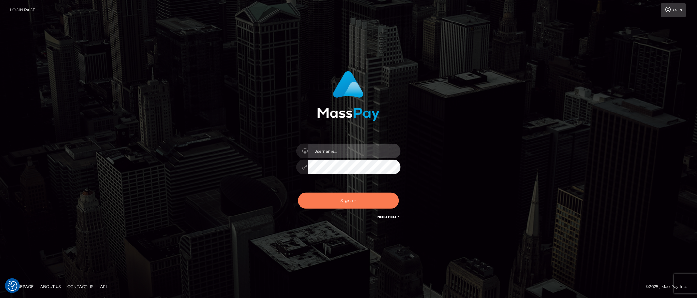
type input "Mary.Xcite"
click at [377, 198] on button "Sign in" at bounding box center [348, 201] width 101 height 16
type input "[PERSON_NAME].Xcite"
click at [360, 202] on button "Sign in" at bounding box center [348, 201] width 101 height 16
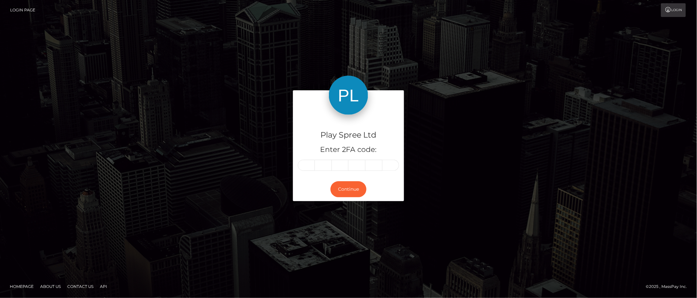
click at [666, 196] on div "Play Spree Ltd Enter 2FA code: Continue" at bounding box center [348, 148] width 697 height 215
drag, startPoint x: 309, startPoint y: 165, endPoint x: 368, endPoint y: 168, distance: 58.8
click at [309, 165] on input "text" at bounding box center [306, 165] width 17 height 11
type input "0"
type input "1"
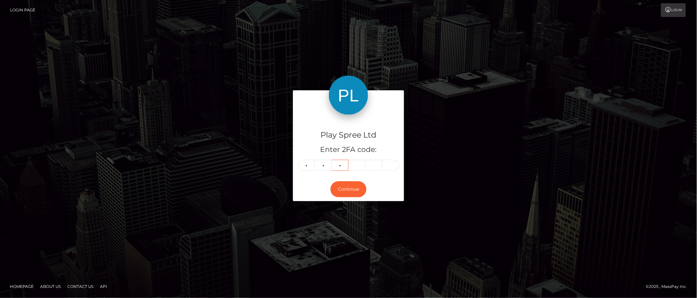
type input "7"
type input "1"
type input "6"
type input "1"
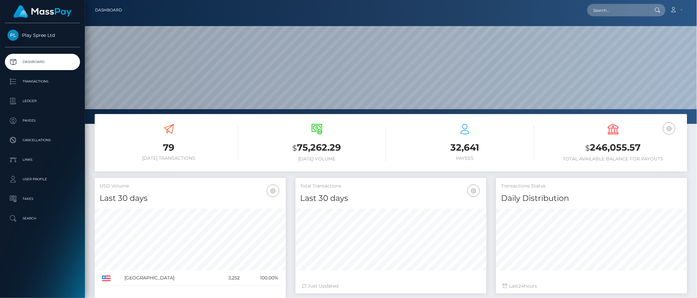
scroll to position [116, 191]
click at [617, 7] on input "text" at bounding box center [617, 10] width 61 height 12
paste input "319308"
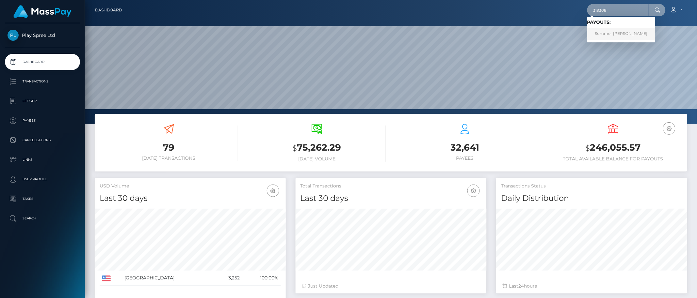
type input "319308"
click at [620, 36] on link "Summer Jane Watson" at bounding box center [621, 34] width 68 height 12
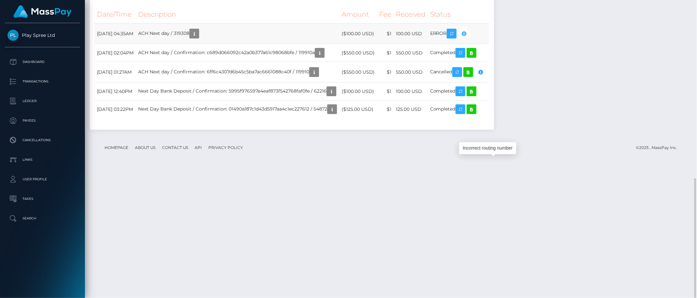
scroll to position [78, 191]
click at [468, 38] on icon "button" at bounding box center [464, 34] width 8 height 8
click at [198, 38] on icon "button" at bounding box center [194, 34] width 8 height 8
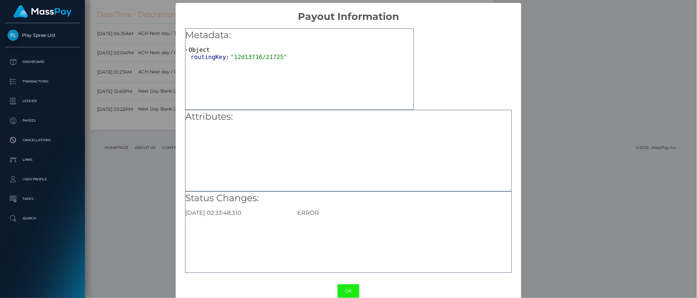
click at [342, 289] on button "OK" at bounding box center [349, 291] width 22 height 13
